Goal: Task Accomplishment & Management: Manage account settings

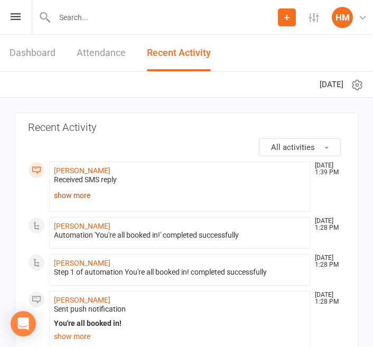
click at [71, 192] on link "show more" at bounding box center [179, 195] width 251 height 15
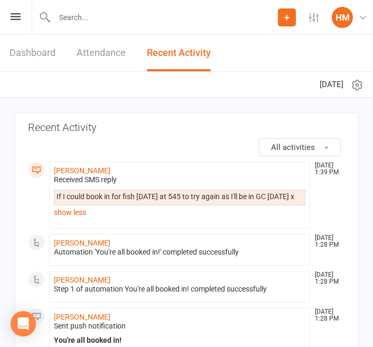
click at [22, 17] on div "Prospect Member Non-attending contact Class / event Appointment Task Membership…" at bounding box center [186, 17] width 373 height 35
click at [14, 17] on icon at bounding box center [16, 16] width 10 height 7
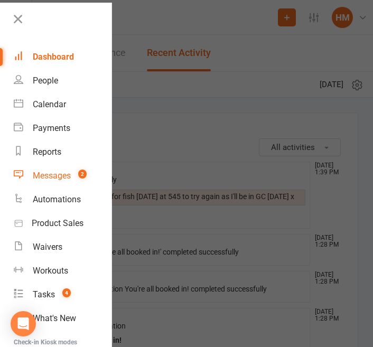
click at [54, 175] on div "Messages" at bounding box center [52, 176] width 38 height 10
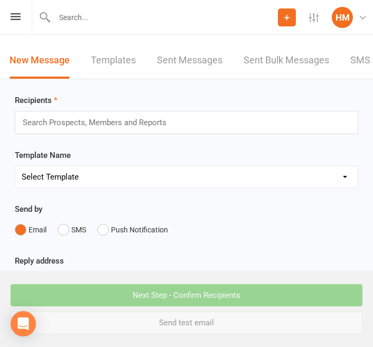
scroll to position [0, 51]
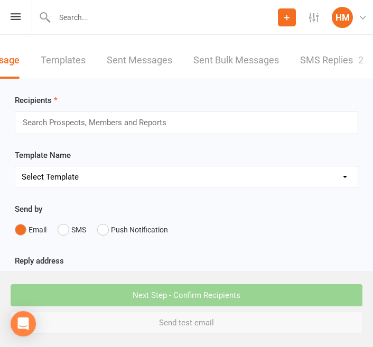
click at [332, 61] on link "SMS Replies 2" at bounding box center [331, 60] width 63 height 36
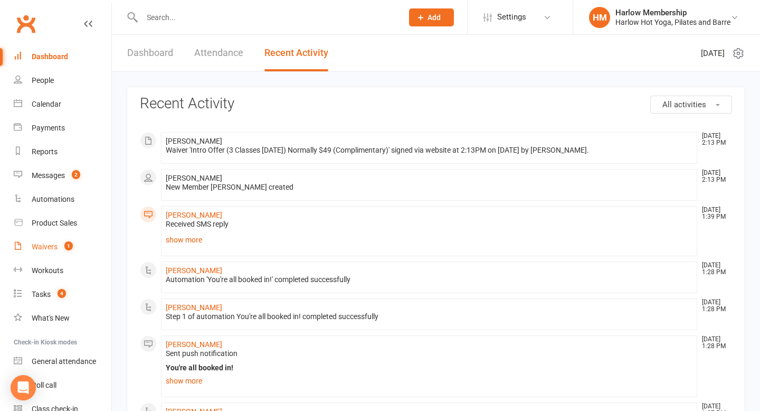
click at [54, 249] on div "Waivers" at bounding box center [45, 246] width 26 height 8
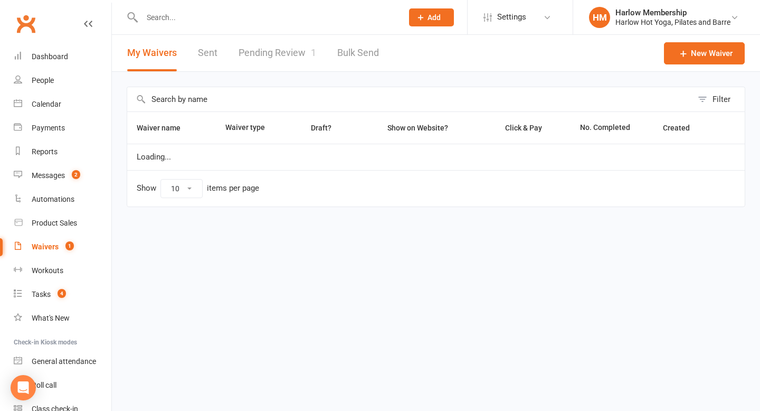
select select "100"
click at [279, 77] on div "Filter Waiver name Waiver type Draft? Show on Website? Click & Pay No. Complete…" at bounding box center [436, 154] width 648 height 165
click at [290, 63] on link "Pending Review 1" at bounding box center [278, 53] width 78 height 36
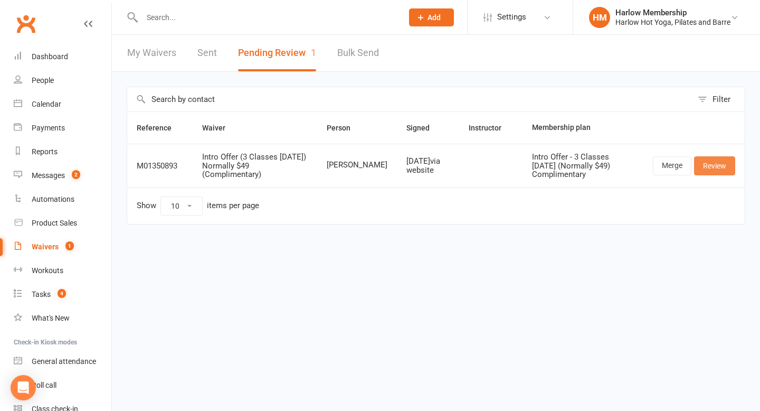
click at [372, 169] on link "Review" at bounding box center [714, 165] width 41 height 19
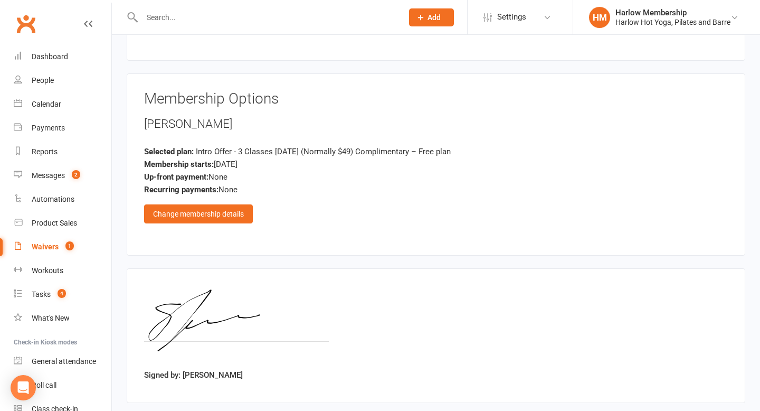
scroll to position [1075, 0]
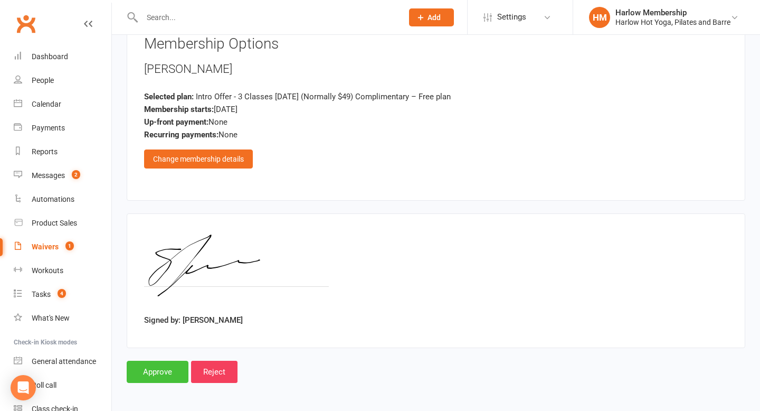
click at [158, 346] on input "Approve" at bounding box center [158, 372] width 62 height 22
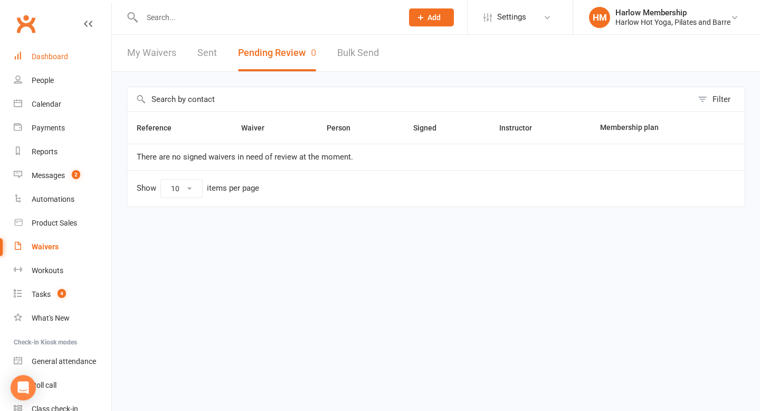
click at [65, 58] on div "Dashboard" at bounding box center [50, 56] width 36 height 8
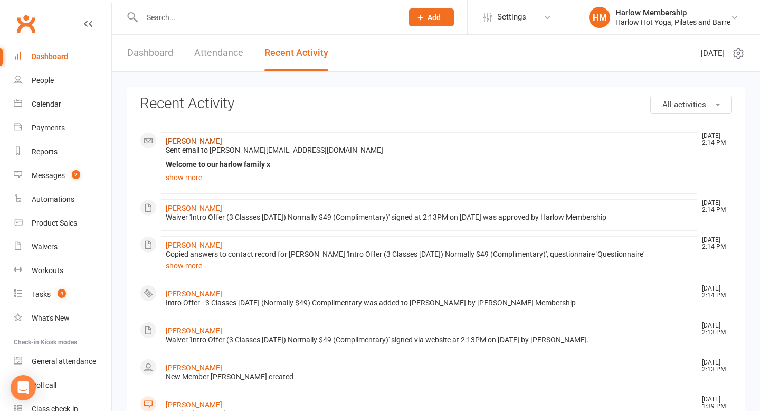
click at [208, 139] on link "[PERSON_NAME]" at bounding box center [194, 141] width 56 height 8
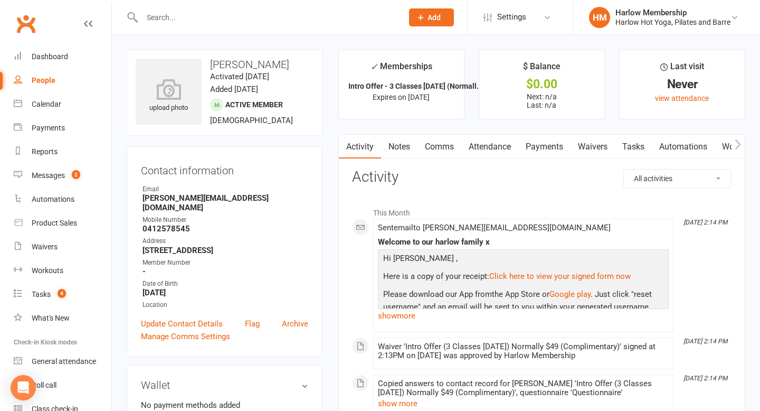
click at [372, 151] on link "Notes" at bounding box center [399, 147] width 36 height 24
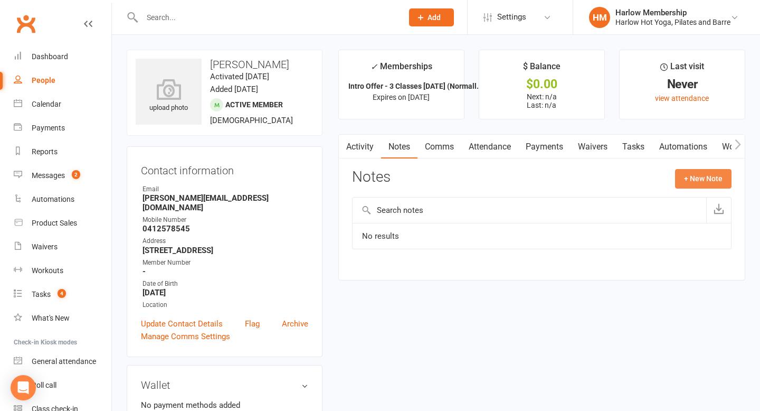
click at [372, 173] on button "+ New Note" at bounding box center [703, 178] width 56 height 19
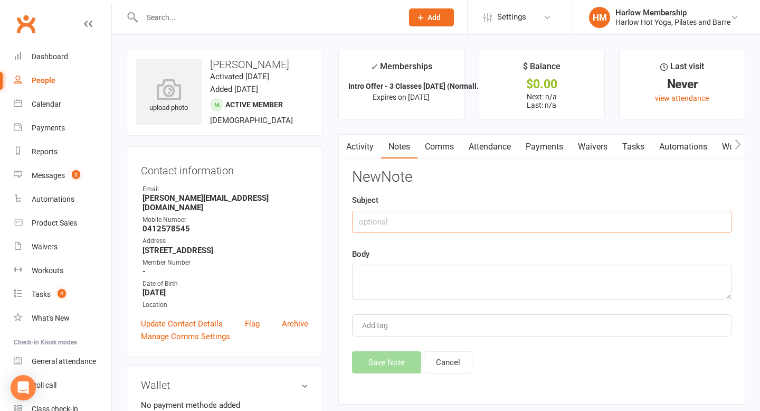
click at [372, 228] on input "text" at bounding box center [542, 222] width 380 height 22
paste input "LASSÙ Cosmic Cabaret"
type input "LASSÙ Cosmic Cabaret"
click at [372, 277] on textarea at bounding box center [542, 281] width 380 height 35
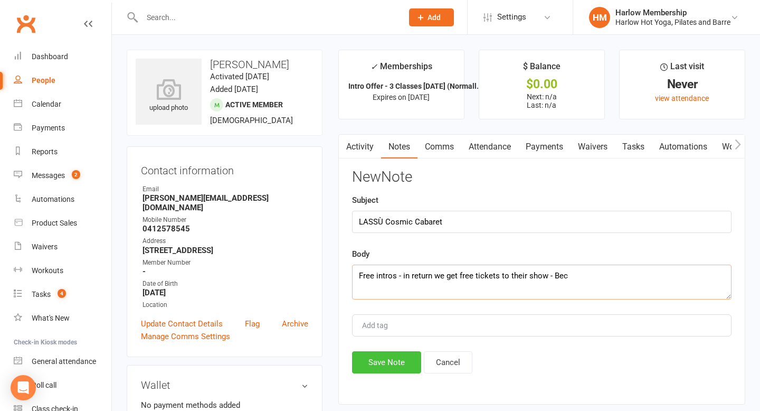
type textarea "Free intros - in return we get free tickets to their show - Bec"
click at [372, 346] on button "Save Note" at bounding box center [386, 362] width 69 height 22
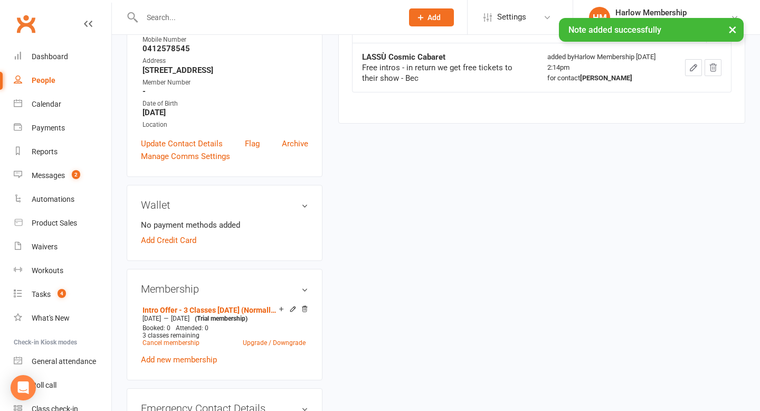
scroll to position [187, 0]
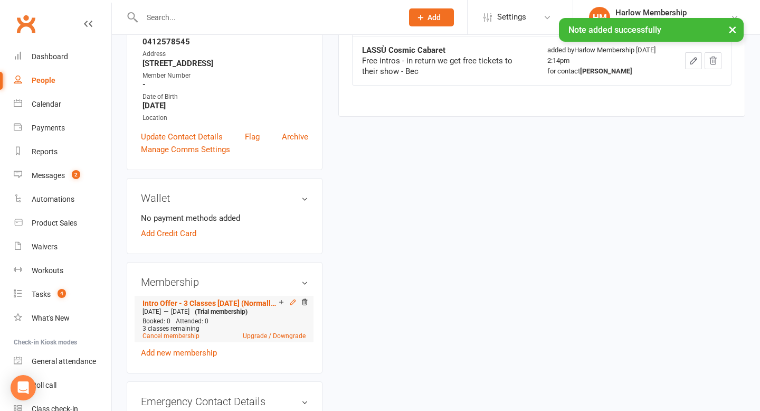
click at [291, 305] on icon at bounding box center [292, 301] width 7 height 7
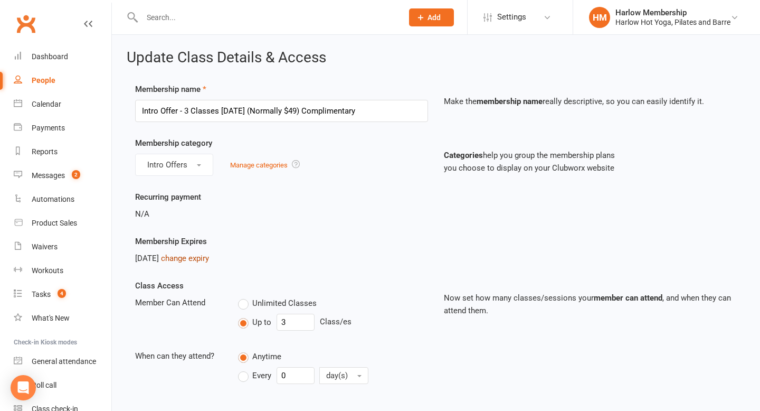
click at [209, 260] on link "change expiry" at bounding box center [185, 258] width 48 height 10
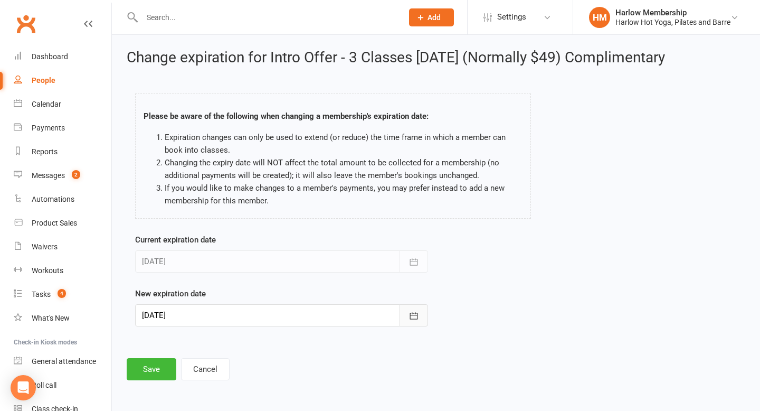
click at [372, 317] on icon "button" at bounding box center [414, 315] width 11 height 11
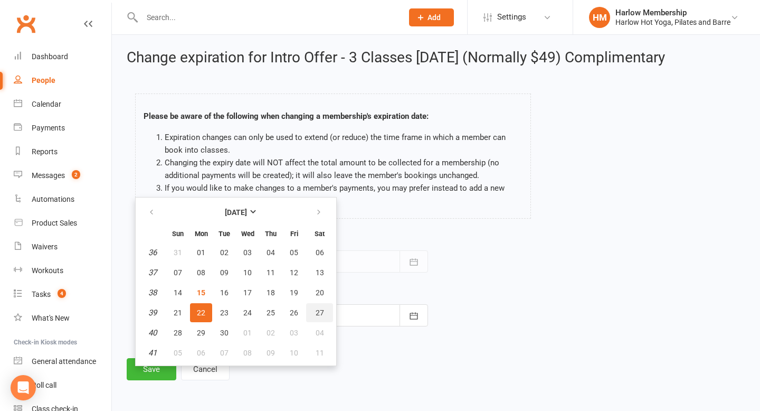
click at [321, 311] on span "27" at bounding box center [320, 312] width 8 height 8
type input "27 Sep 2025"
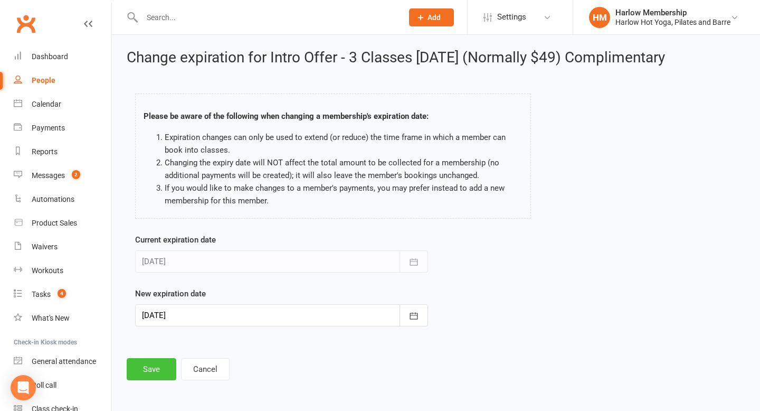
click at [158, 346] on button "Save" at bounding box center [152, 369] width 50 height 22
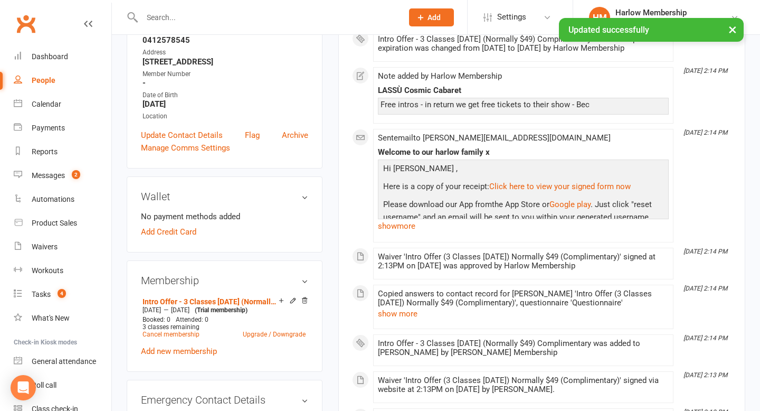
scroll to position [190, 0]
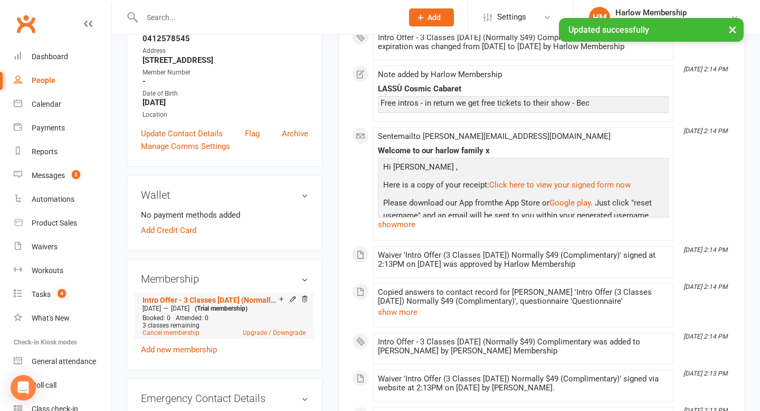
click at [292, 301] on div "Add make-up class" at bounding box center [318, 300] width 59 height 11
click at [291, 300] on icon at bounding box center [292, 298] width 7 height 7
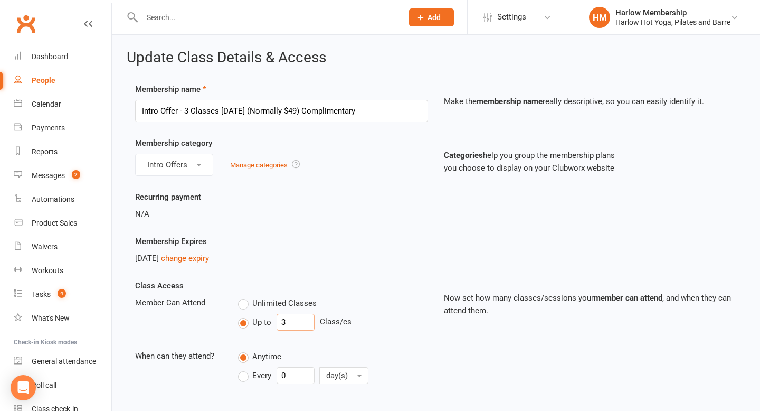
click at [290, 321] on input "3" at bounding box center [296, 322] width 38 height 17
type input "10"
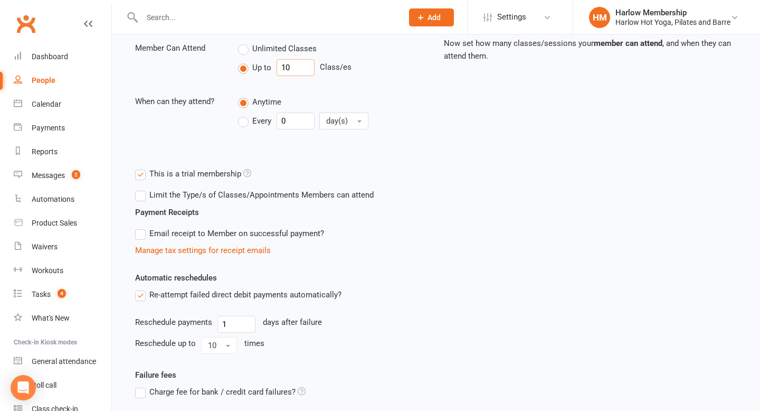
scroll to position [347, 0]
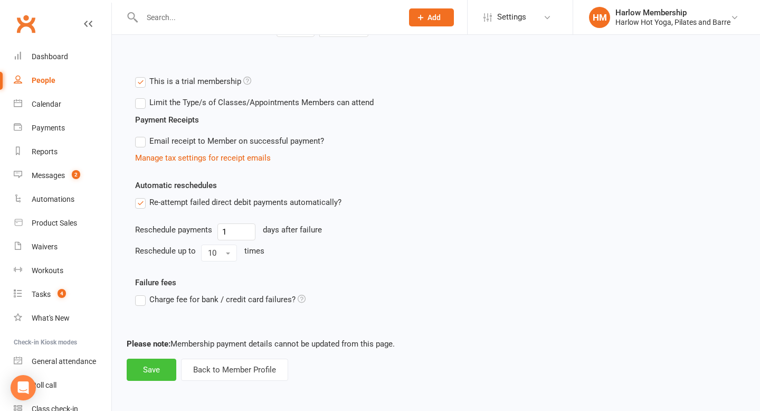
click at [153, 346] on button "Save" at bounding box center [152, 369] width 50 height 22
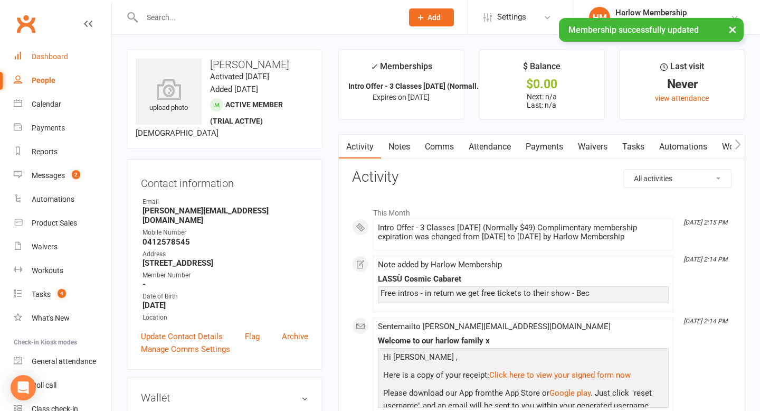
click at [59, 56] on div "Dashboard" at bounding box center [50, 56] width 36 height 8
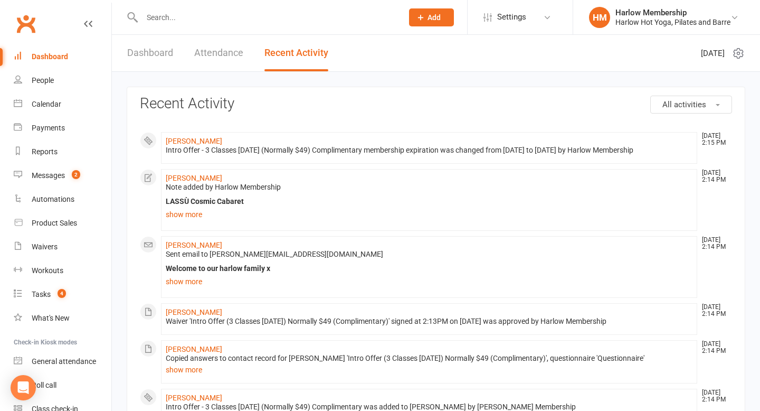
drag, startPoint x: 161, startPoint y: 140, endPoint x: 251, endPoint y: 140, distance: 90.3
click at [251, 140] on li "sophie donovan Sep 15, 2:15 PM Intro Offer - 3 Classes in 7 Days (Normally $49)…" at bounding box center [429, 148] width 536 height 32
copy link "[PERSON_NAME]"
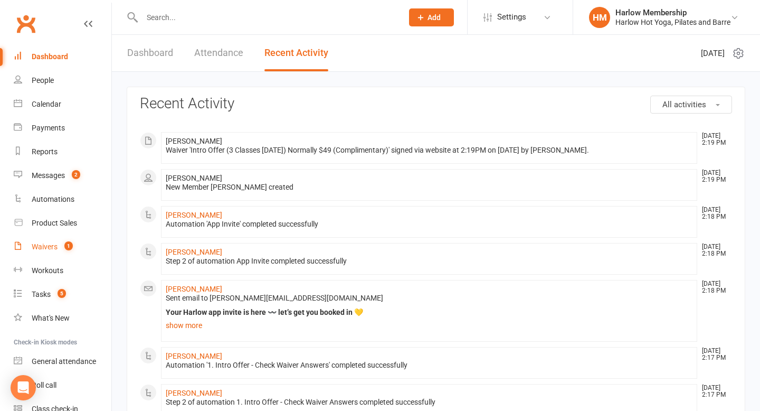
click at [49, 247] on div "Waivers" at bounding box center [45, 246] width 26 height 8
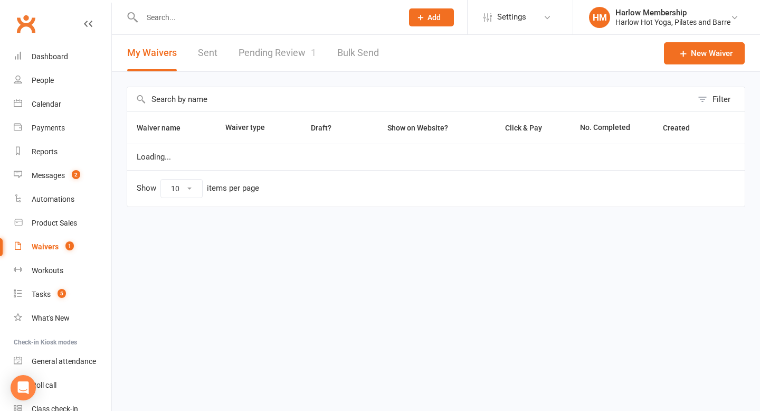
select select "100"
click at [258, 51] on link "Pending Review 1" at bounding box center [278, 53] width 78 height 36
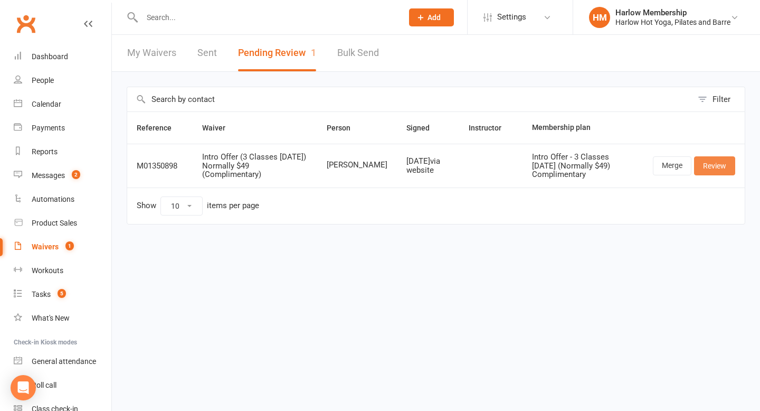
click at [372, 164] on link "Review" at bounding box center [714, 165] width 41 height 19
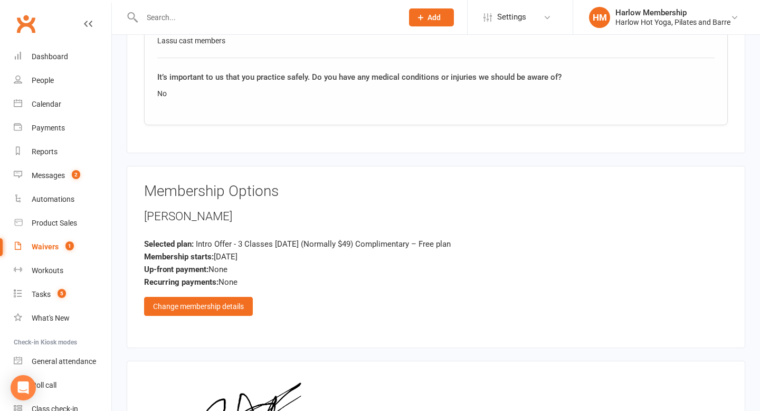
scroll to position [1075, 0]
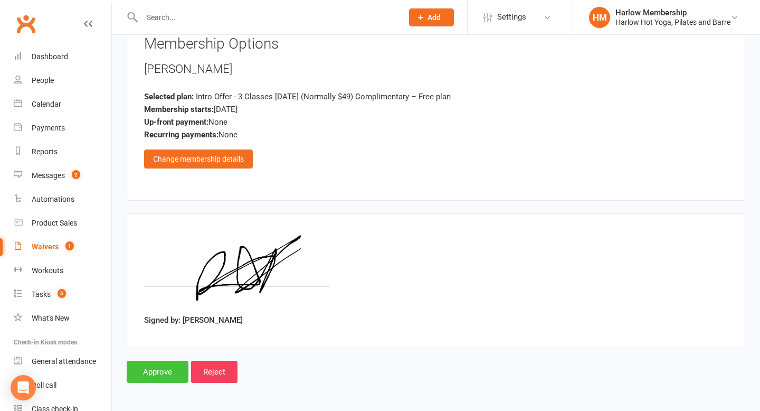
click at [140, 346] on input "Approve" at bounding box center [158, 372] width 62 height 22
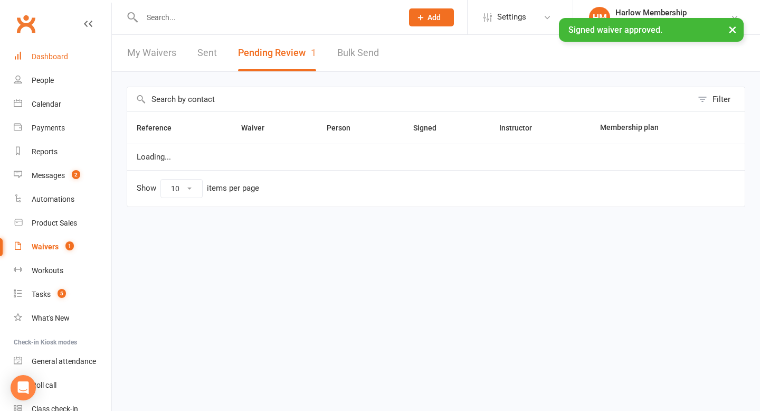
click at [57, 57] on div "Dashboard" at bounding box center [50, 56] width 36 height 8
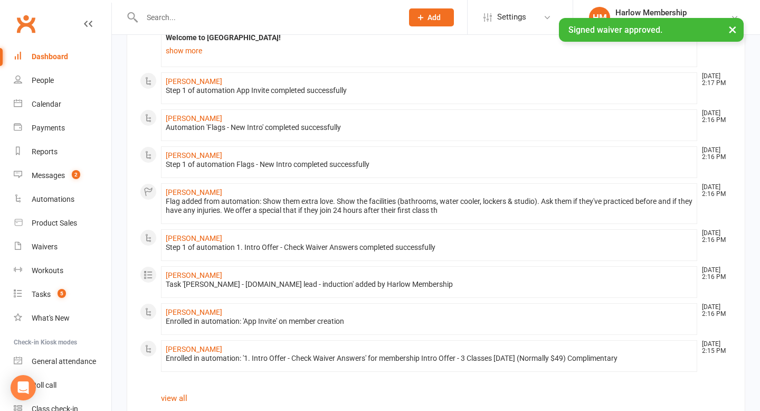
scroll to position [623, 0]
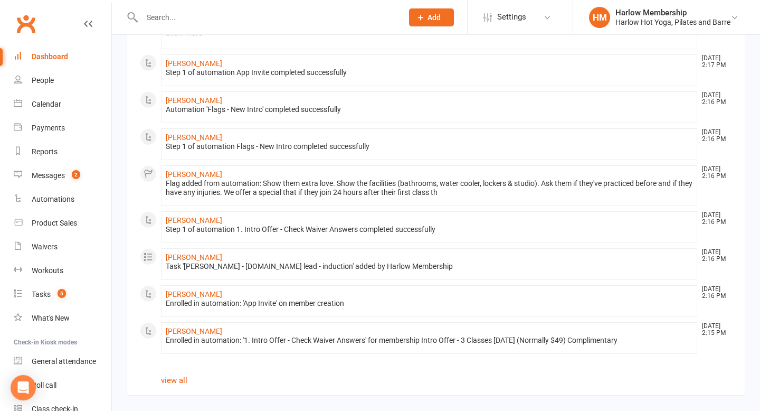
click at [178, 346] on link "view all" at bounding box center [174, 380] width 26 height 10
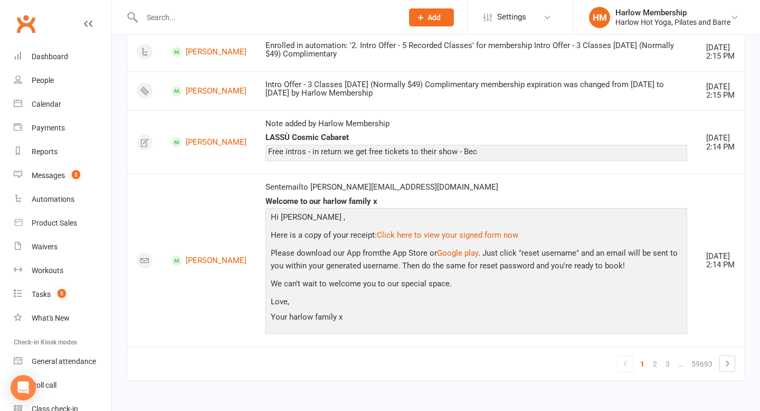
scroll to position [1508, 0]
drag, startPoint x: 245, startPoint y: 278, endPoint x: 353, endPoint y: 278, distance: 107.7
click at [354, 142] on div "LASSÙ Cosmic Cabaret" at bounding box center [477, 137] width 422 height 9
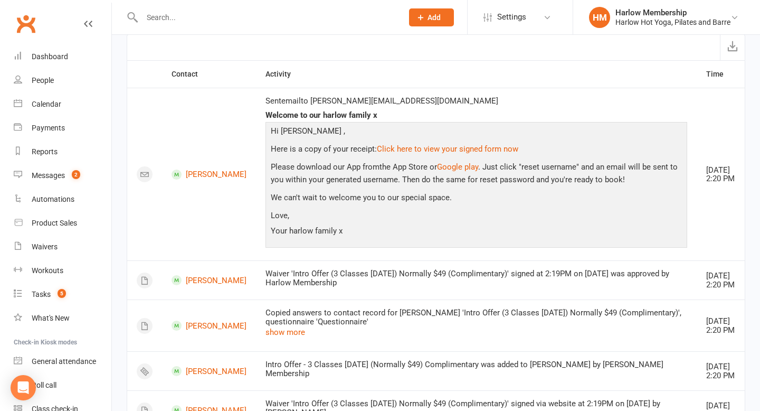
scroll to position [0, 0]
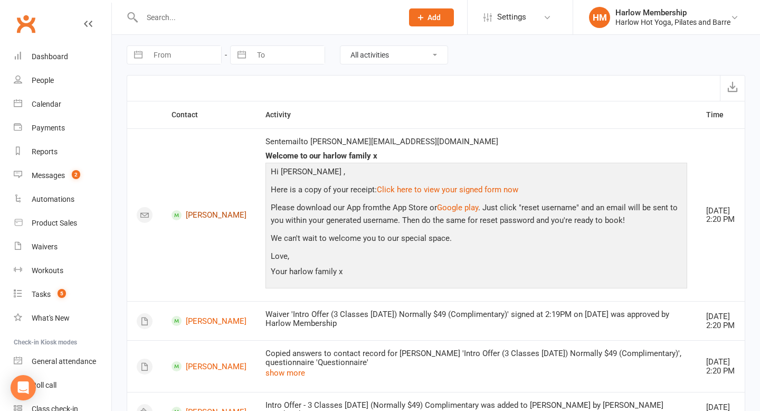
click at [190, 211] on link "[PERSON_NAME]" at bounding box center [209, 215] width 75 height 10
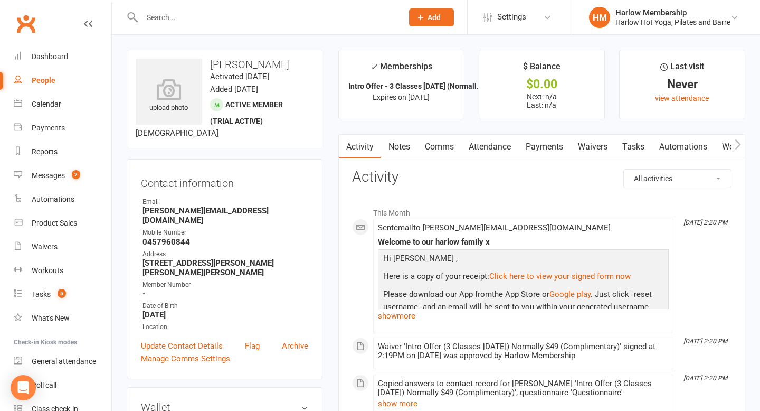
click at [372, 148] on link "Notes" at bounding box center [399, 147] width 36 height 24
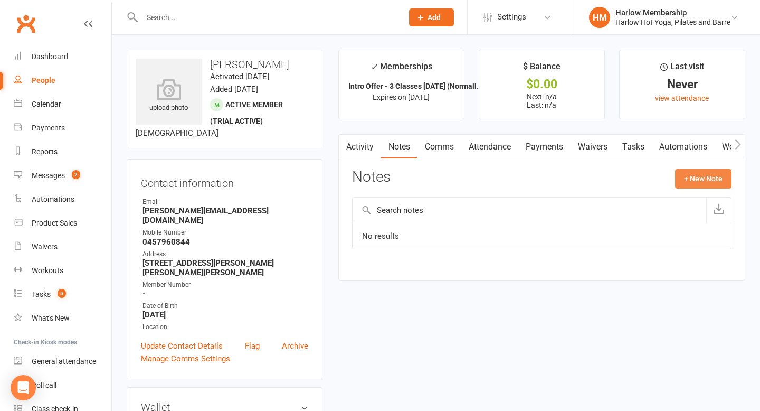
click at [372, 183] on button "+ New Note" at bounding box center [703, 178] width 56 height 19
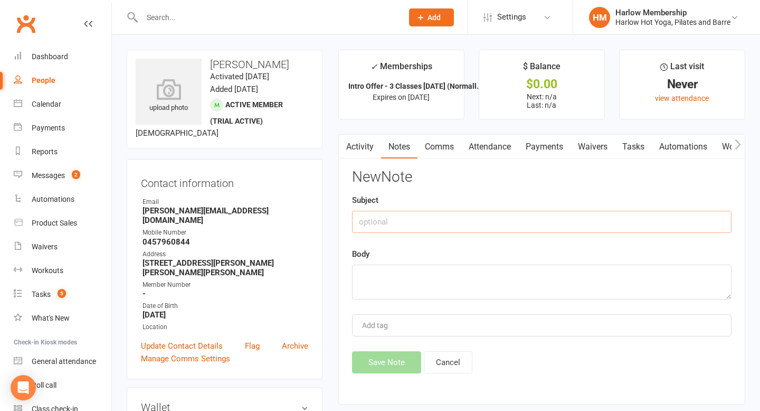
click at [372, 213] on input "text" at bounding box center [542, 222] width 380 height 22
paste input "LASSÙ Cosmic Cabaret"
type input "LASSÙ Cosmic Cabaret"
click at [372, 276] on textarea at bounding box center [542, 281] width 380 height 35
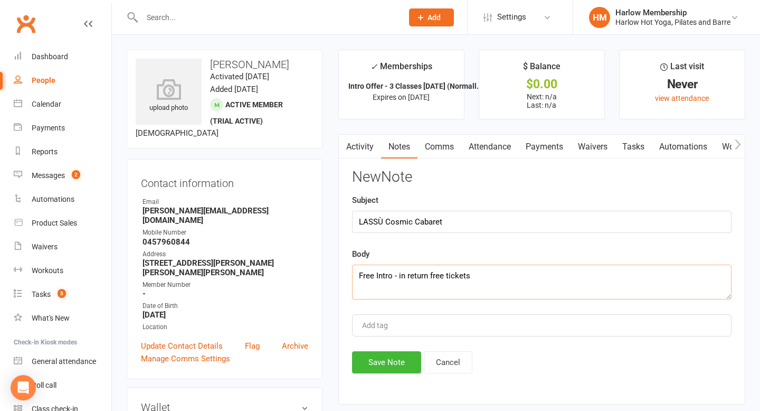
type textarea "Free Intro - in return free tickets"
click at [372, 346] on div "Activity Notes Comms Attendance Payments Waivers Tasks Automations Workouts Mob…" at bounding box center [541, 269] width 407 height 271
click at [372, 346] on button "Save Note" at bounding box center [386, 362] width 69 height 22
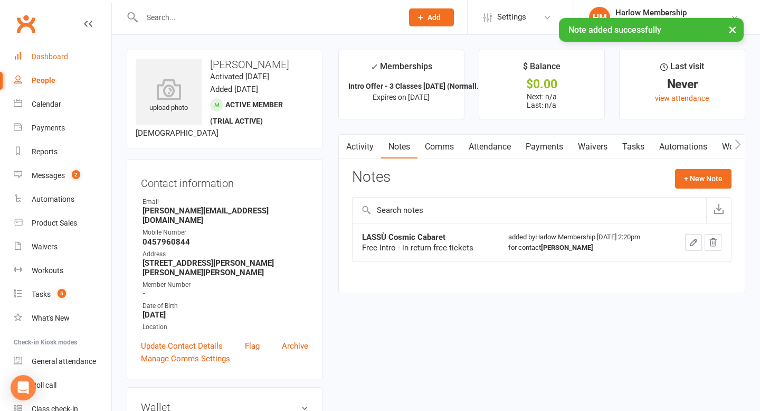
click at [65, 60] on div "Dashboard" at bounding box center [50, 56] width 36 height 8
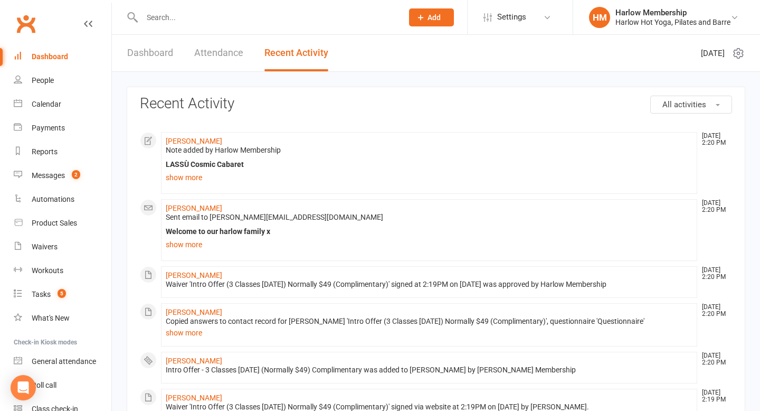
drag, startPoint x: 163, startPoint y: 139, endPoint x: 234, endPoint y: 141, distance: 71.3
click at [234, 142] on li "Rachel Nikolovski Sep 15, 2:20 PM Note added by Harlow Membership LASSÙ Cosmic …" at bounding box center [429, 163] width 536 height 62
copy link "[PERSON_NAME]"
click at [197, 136] on li "Rachel Nikolovski Sep 15, 2:20 PM Note added by Harlow Membership LASSÙ Cosmic …" at bounding box center [429, 163] width 536 height 62
click at [198, 140] on link "[PERSON_NAME]" at bounding box center [194, 141] width 56 height 8
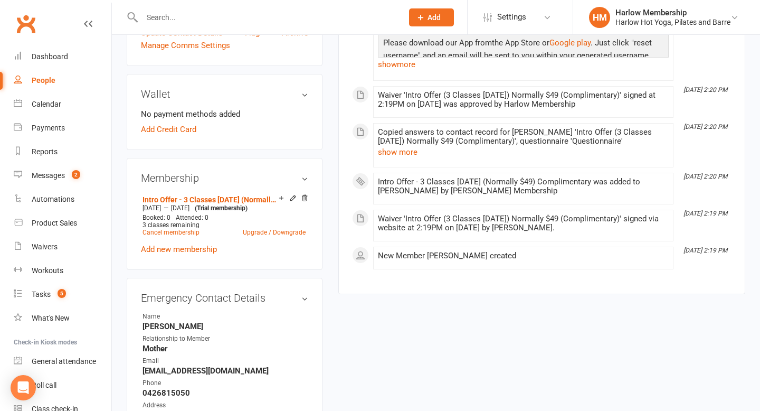
scroll to position [344, 0]
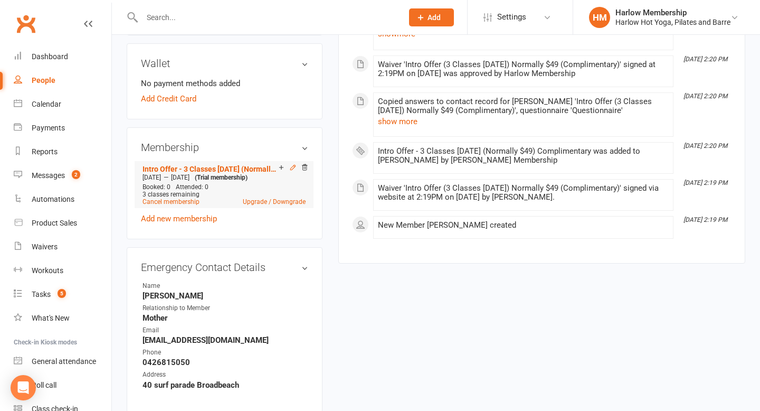
click at [293, 171] on icon at bounding box center [292, 167] width 7 height 7
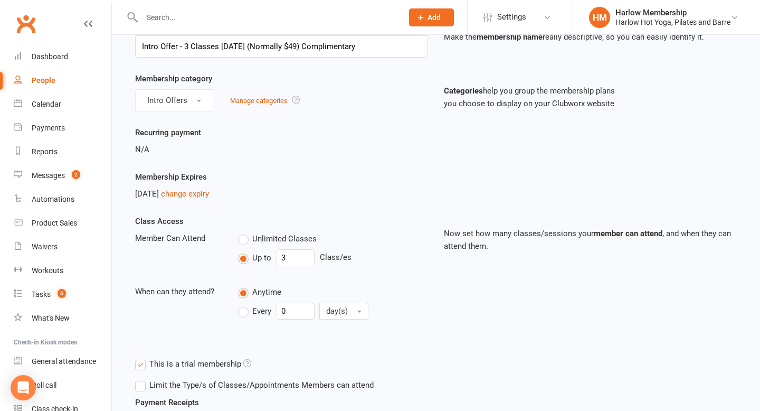
scroll to position [71, 0]
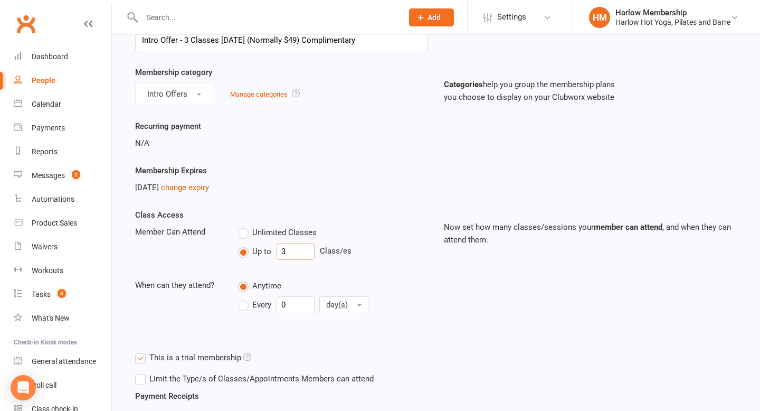
click at [290, 255] on input "3" at bounding box center [296, 251] width 38 height 17
type input "10"
click at [200, 185] on link "change expiry" at bounding box center [185, 188] width 48 height 10
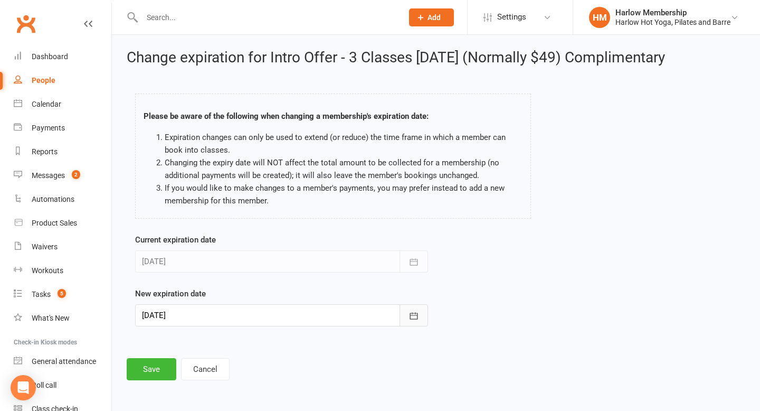
click at [372, 316] on icon "button" at bounding box center [414, 315] width 11 height 11
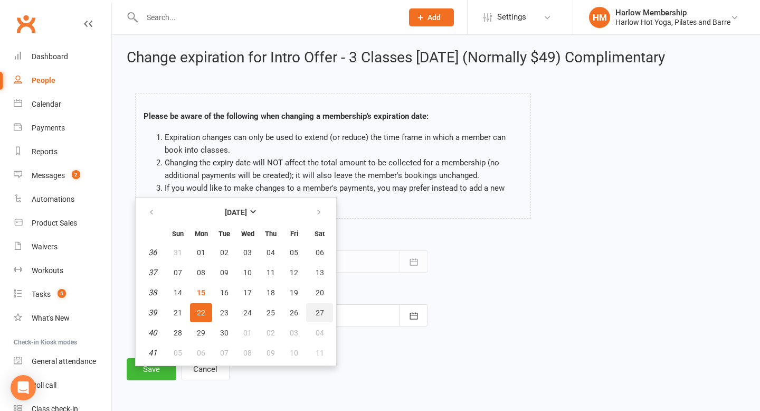
click at [317, 316] on span "27" at bounding box center [320, 312] width 8 height 8
type input "27 Sep 2025"
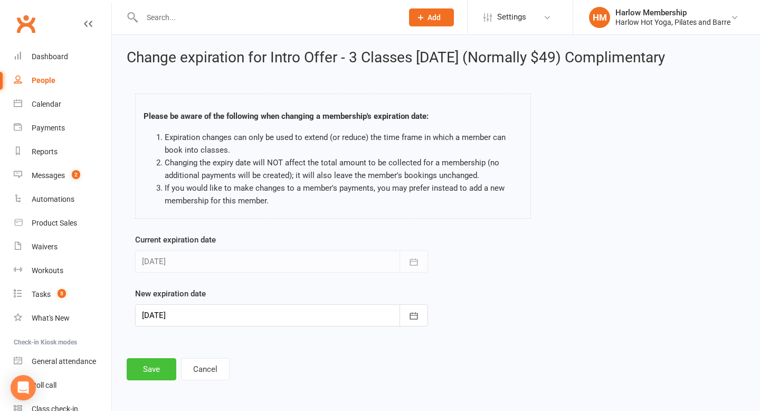
click at [149, 346] on button "Save" at bounding box center [152, 369] width 50 height 22
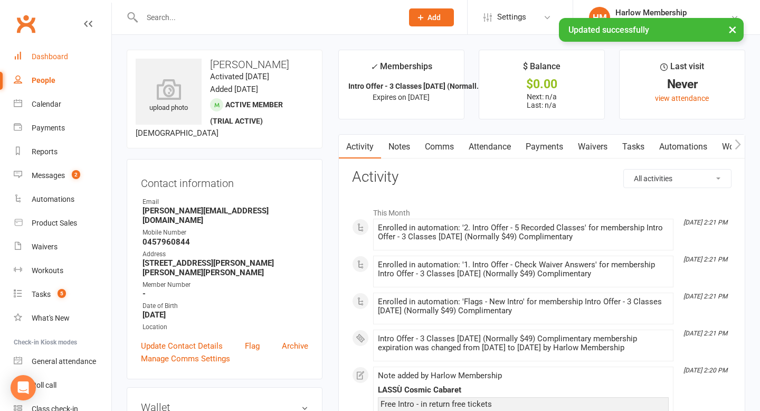
click at [55, 57] on div "Dashboard" at bounding box center [50, 56] width 36 height 8
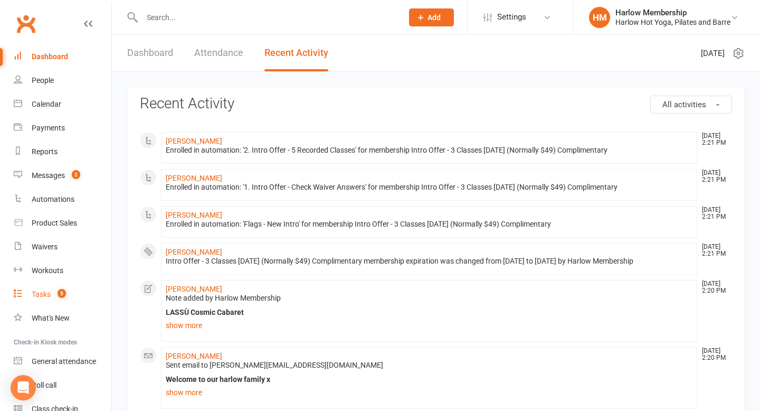
click at [40, 299] on link "Tasks 5" at bounding box center [63, 294] width 98 height 24
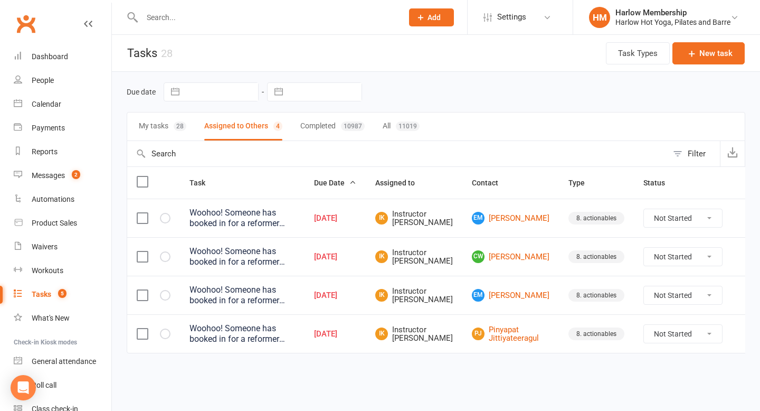
click at [172, 129] on button "My tasks 28" at bounding box center [163, 126] width 48 height 28
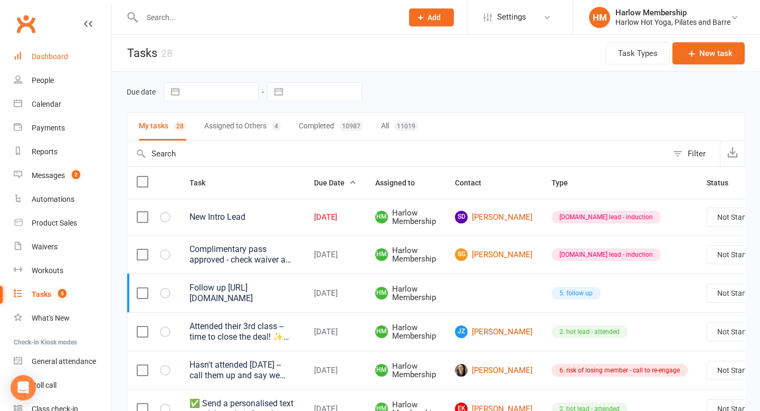
click at [46, 56] on div "Dashboard" at bounding box center [50, 56] width 36 height 8
